Goal: Information Seeking & Learning: Find specific fact

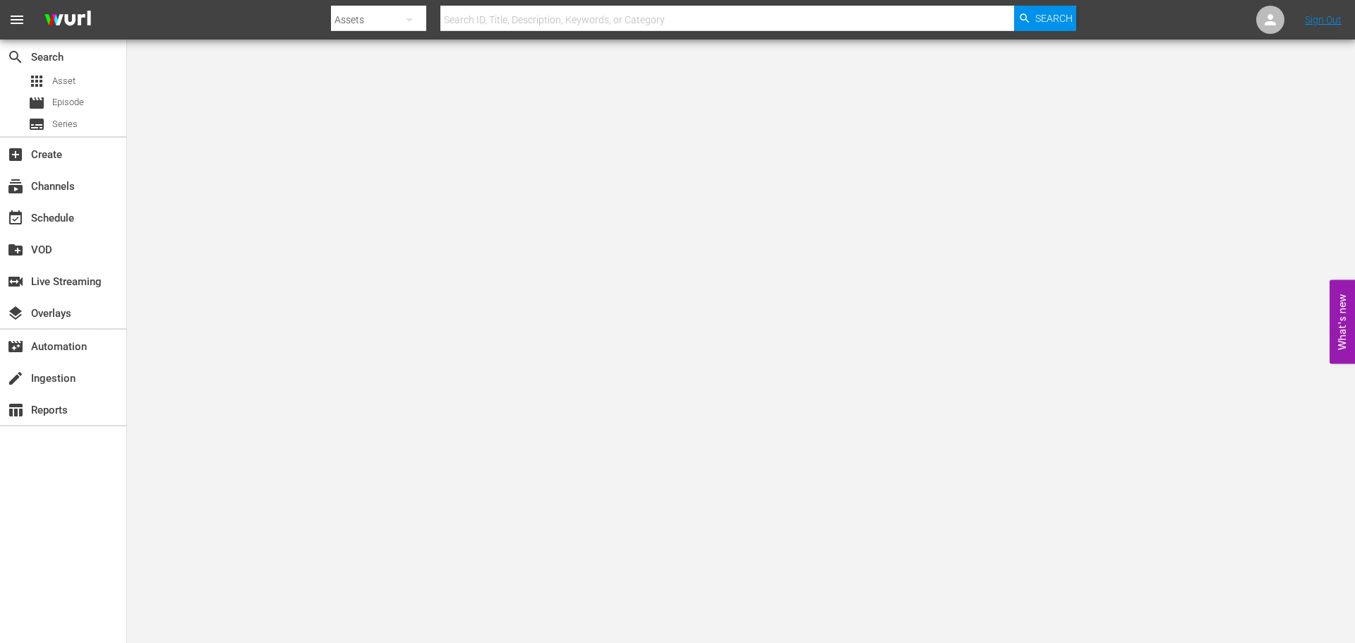
click at [536, 20] on input "text" at bounding box center [727, 20] width 574 height 34
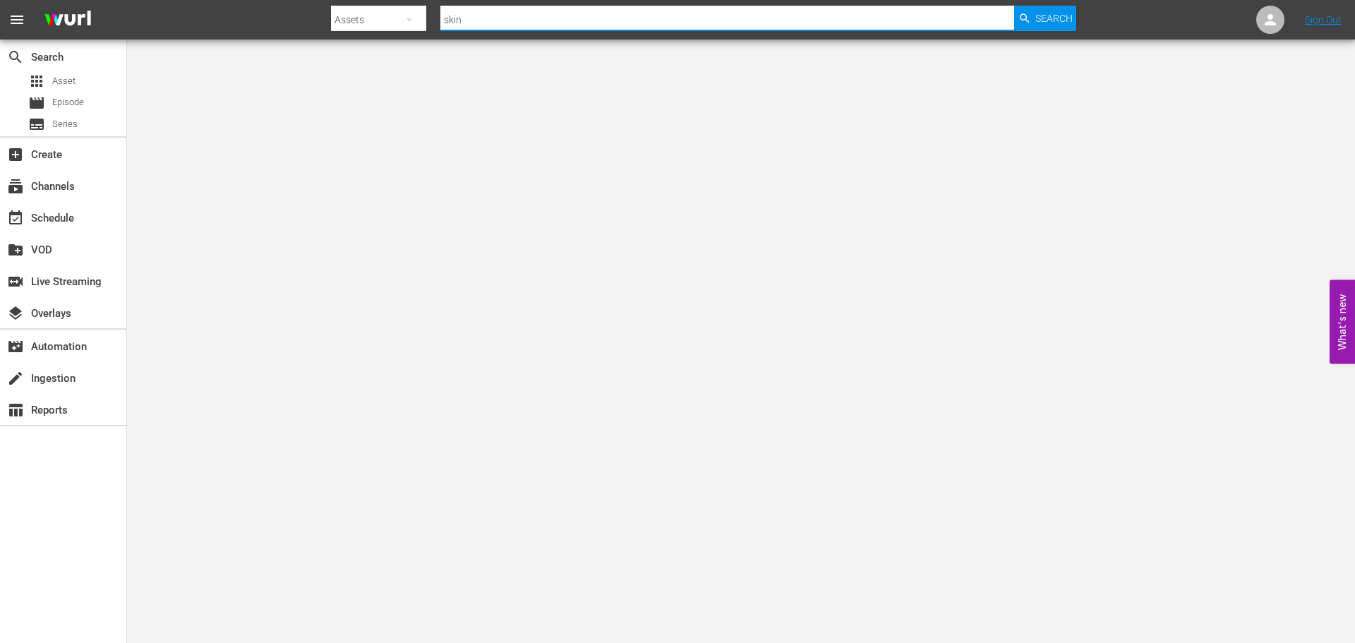
type input "Skinamarink"
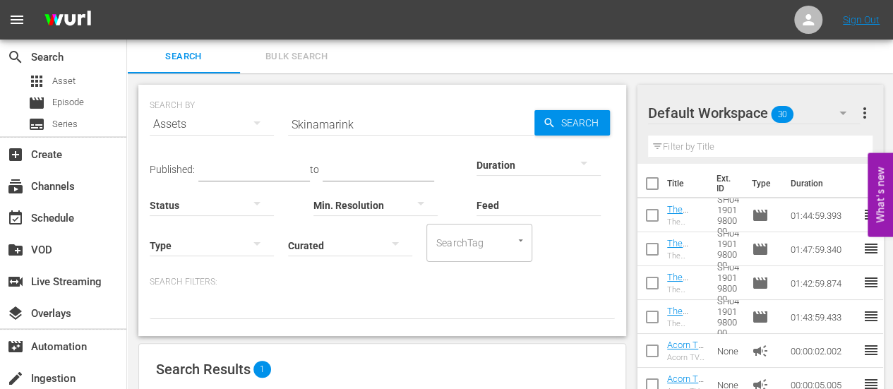
click at [324, 128] on input "Skinamarink" at bounding box center [411, 124] width 246 height 34
type input "murder before even"
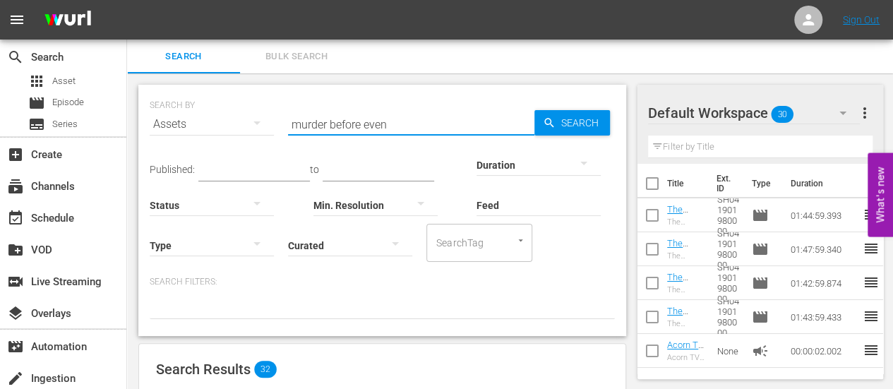
click at [411, 118] on input "murder before even" at bounding box center [411, 124] width 246 height 34
click at [376, 57] on div "Search Bulk Search" at bounding box center [510, 57] width 766 height 34
click at [263, 83] on div "SEARCH BY Search By Assets Search ID, Title, Description, Keywords, or Category…" at bounding box center [382, 307] width 510 height 468
